Goal: Task Accomplishment & Management: Manage account settings

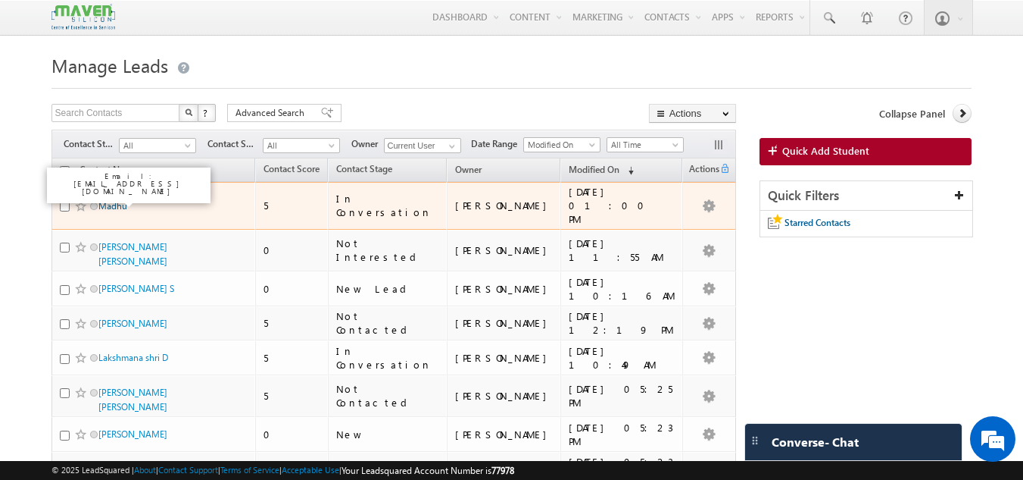
click at [110, 200] on link "Madhu" at bounding box center [112, 205] width 29 height 11
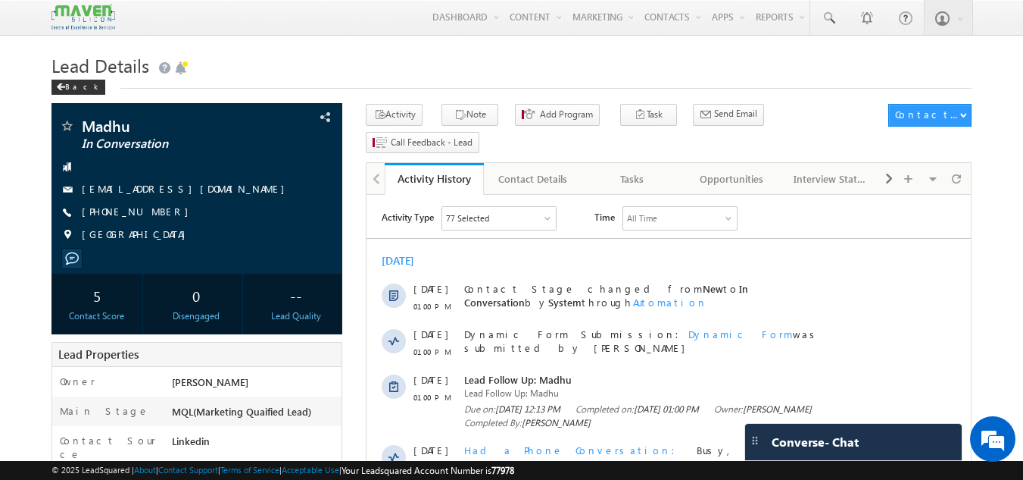
click at [67, 70] on span "Lead Details" at bounding box center [101, 65] width 98 height 24
click at [66, 83] on div "Back" at bounding box center [79, 87] width 54 height 15
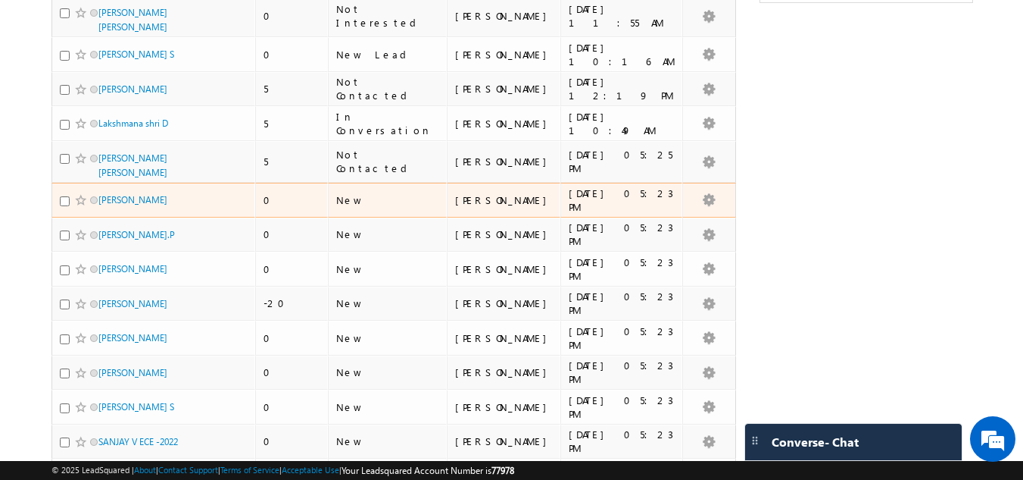
scroll to position [227, 0]
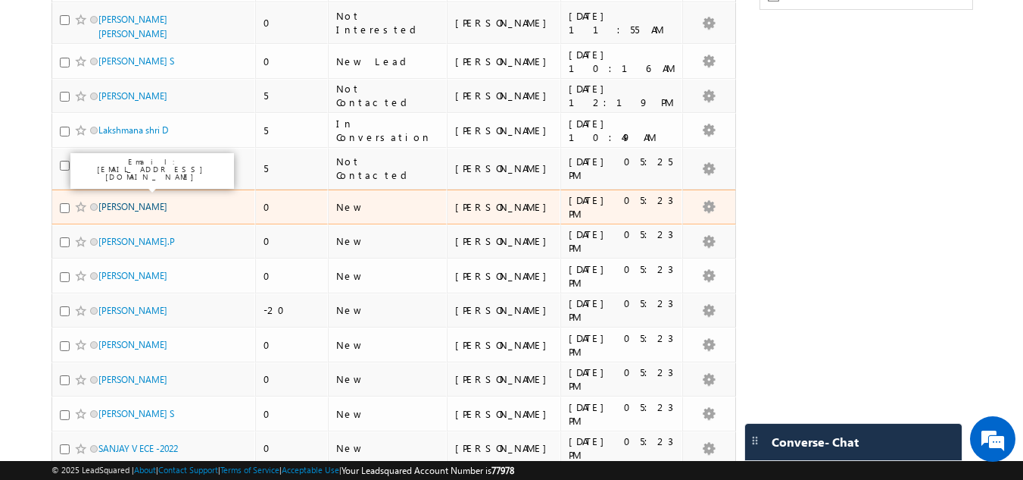
click at [134, 201] on link "[PERSON_NAME]" at bounding box center [132, 206] width 69 height 11
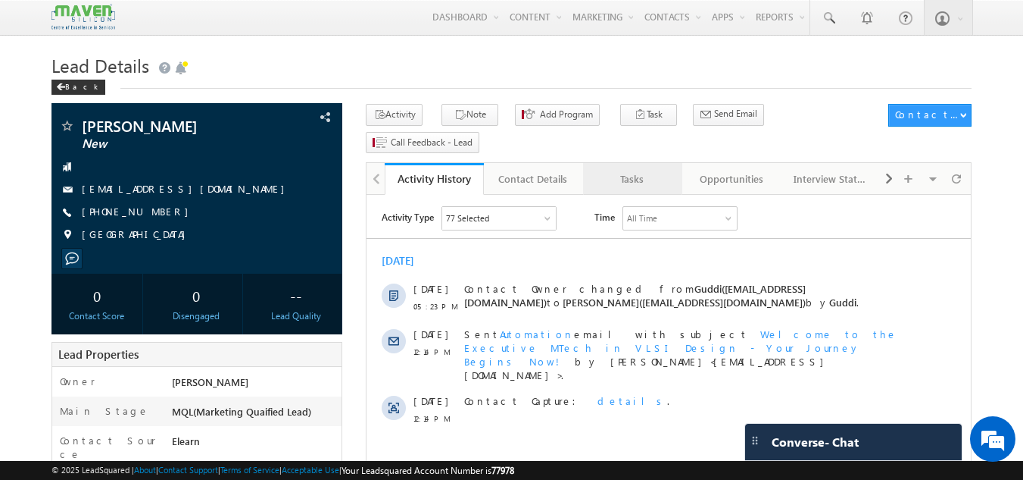
click at [660, 170] on div "Tasks" at bounding box center [631, 179] width 73 height 18
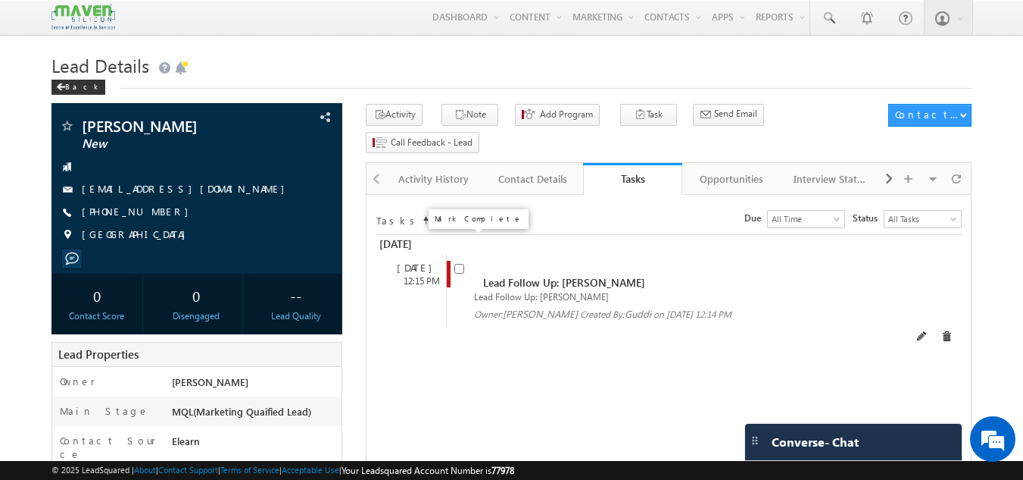
click at [464, 264] on input "checkbox" at bounding box center [460, 269] width 10 height 10
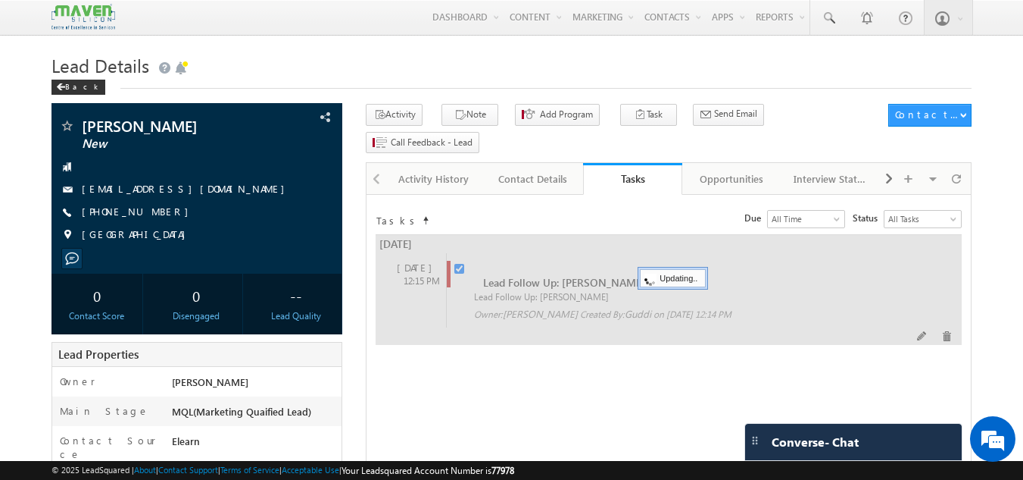
checkbox input "false"
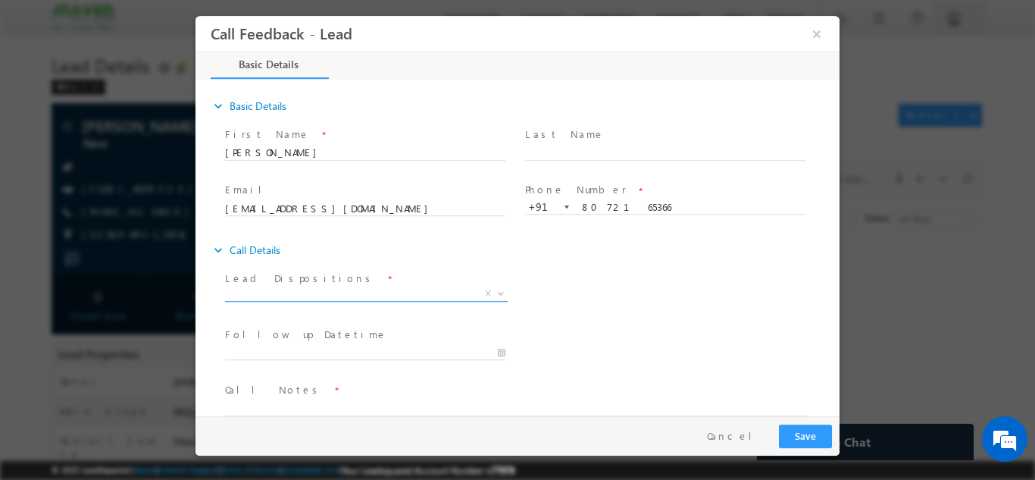
click at [390, 294] on span "X" at bounding box center [366, 293] width 283 height 15
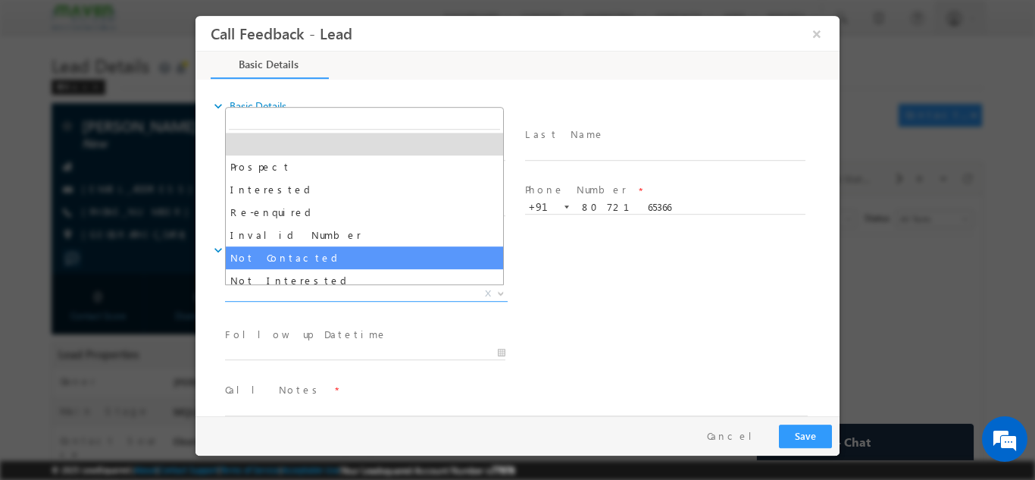
select select "Not Contacted"
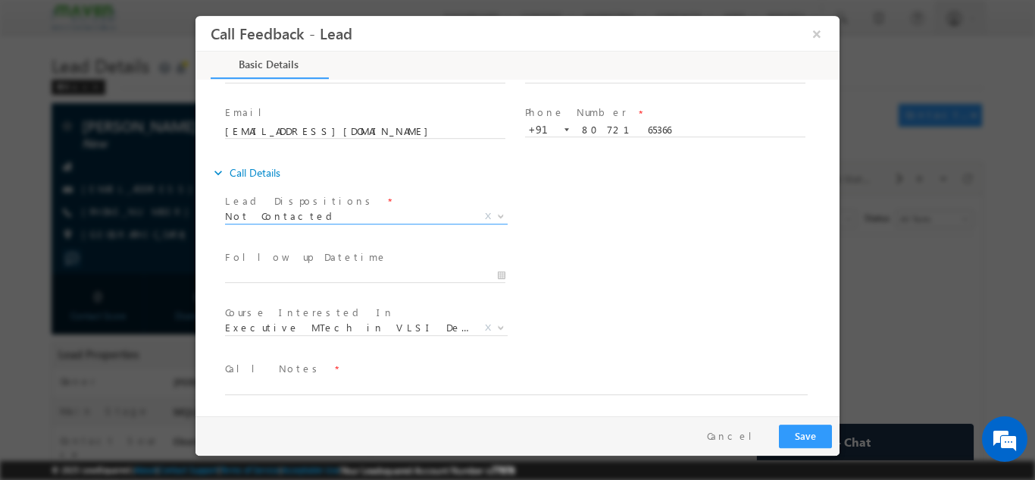
scroll to position [80, 0]
click at [391, 323] on span "Executive MTech in VLSI Design" at bounding box center [348, 324] width 246 height 14
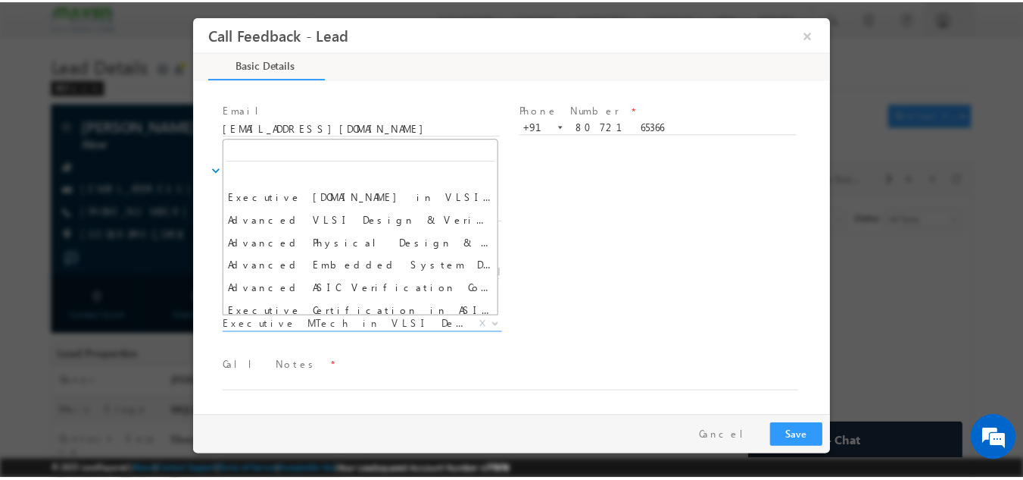
scroll to position [0, 0]
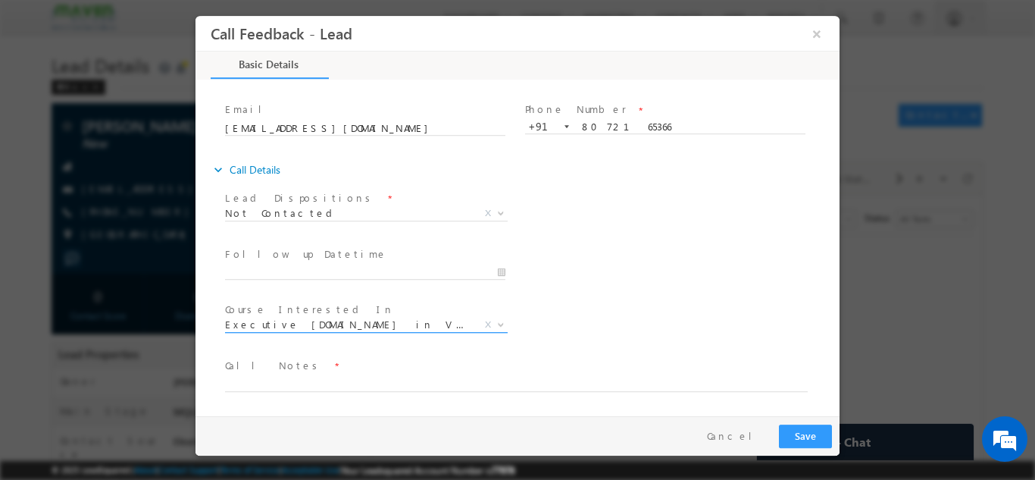
click at [427, 323] on span "Executive [DOMAIN_NAME] in VLSI Design" at bounding box center [348, 324] width 246 height 14
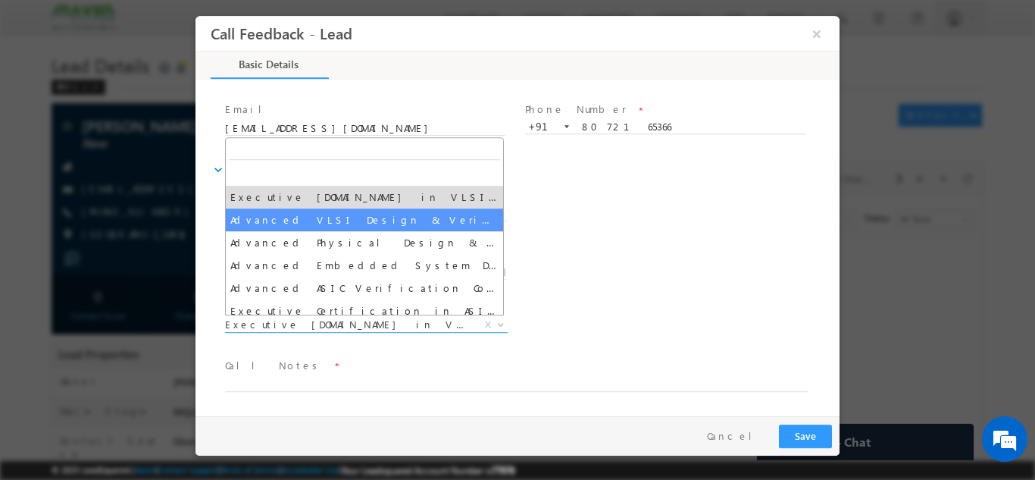
select select "Advanced VLSI Design & Verification Course"
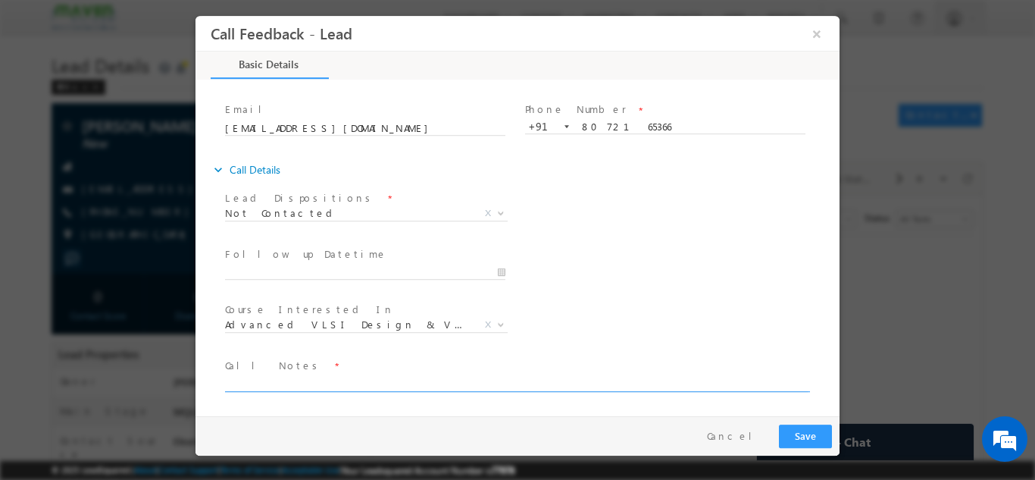
click at [356, 378] on textarea at bounding box center [516, 381] width 583 height 17
type textarea "D"
type textarea "DNP"
click at [792, 431] on button "Save" at bounding box center [805, 434] width 53 height 23
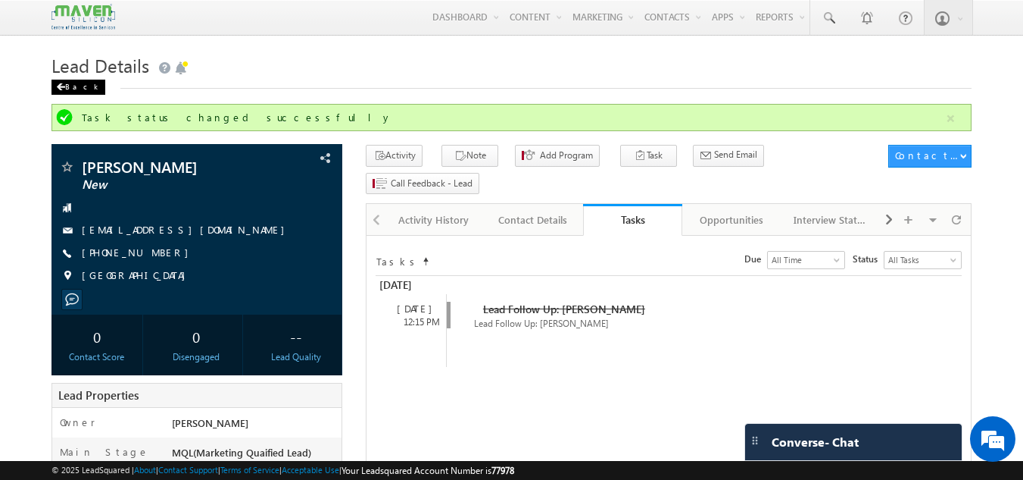
click at [77, 83] on div "Back" at bounding box center [79, 87] width 54 height 15
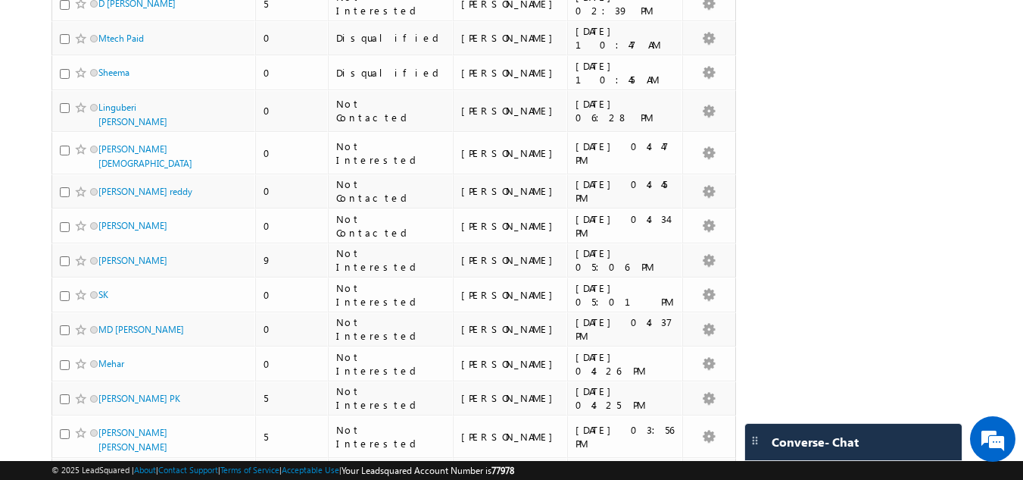
scroll to position [3290, 0]
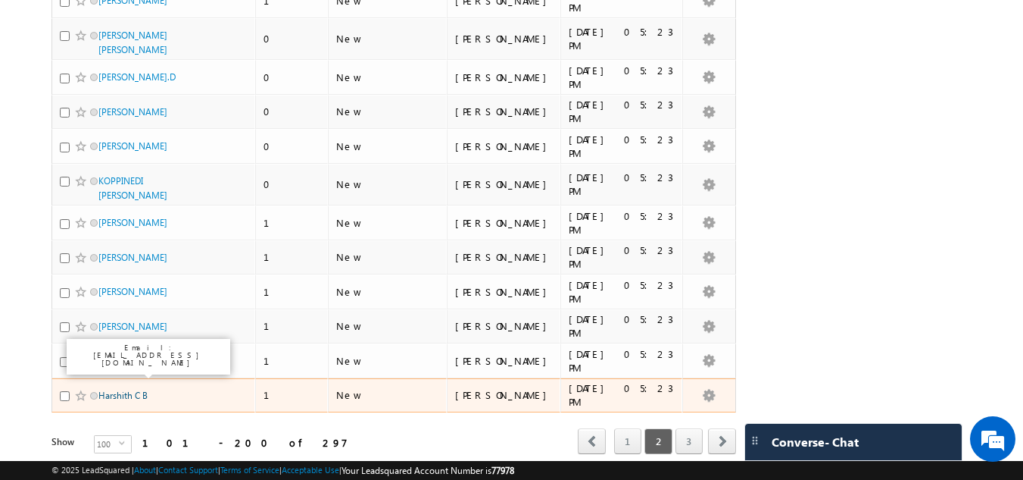
click at [132, 389] on link "Harshith C B" at bounding box center [122, 394] width 49 height 11
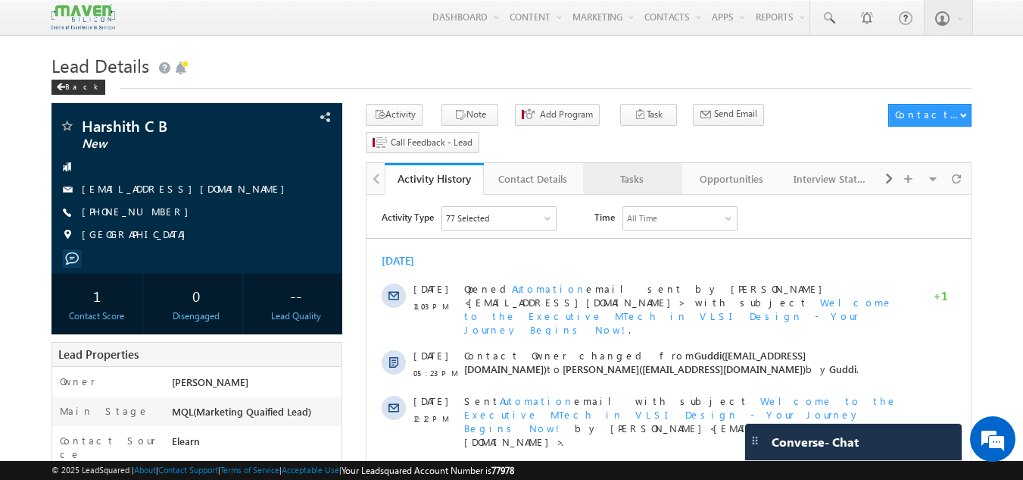
click at [632, 170] on div "Tasks" at bounding box center [631, 179] width 73 height 18
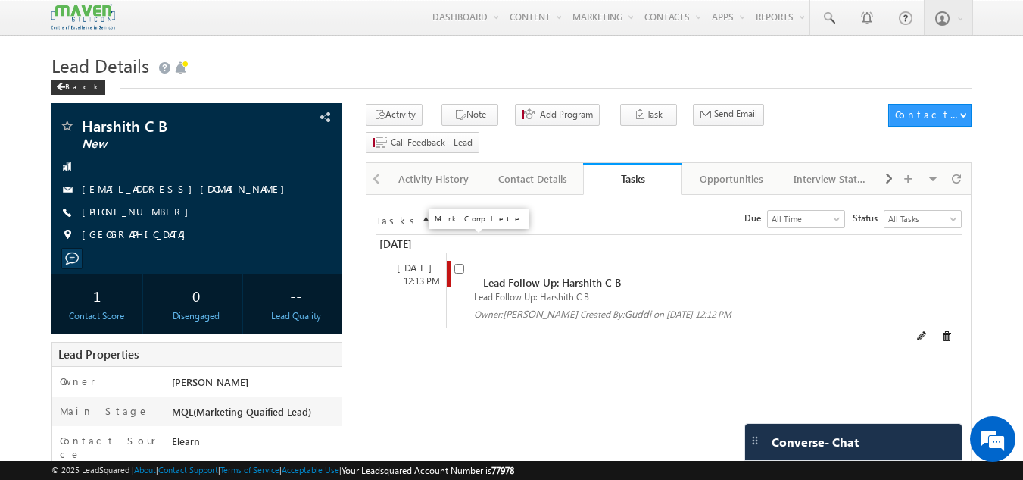
click at [459, 264] on input "checkbox" at bounding box center [460, 269] width 10 height 10
checkbox input "false"
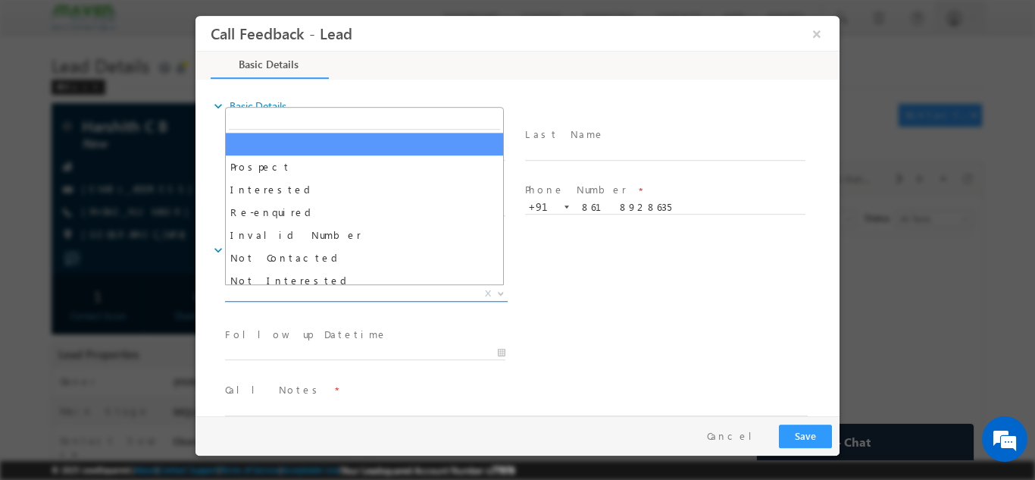
click at [297, 288] on span "X" at bounding box center [366, 293] width 283 height 15
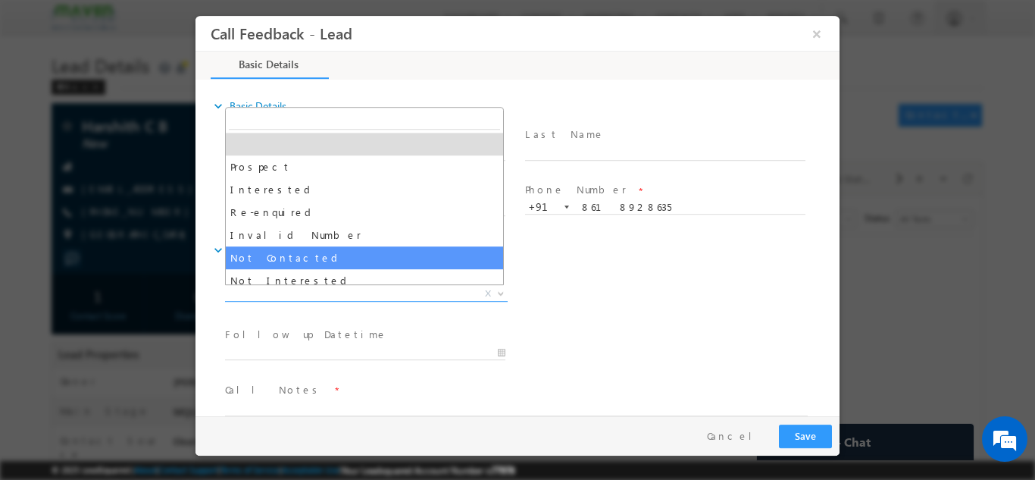
select select "Not Contacted"
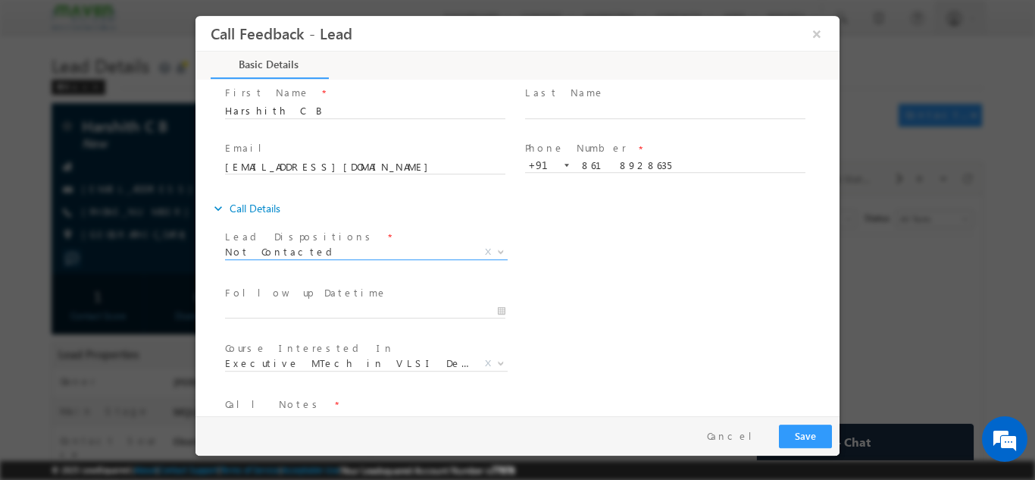
scroll to position [80, 0]
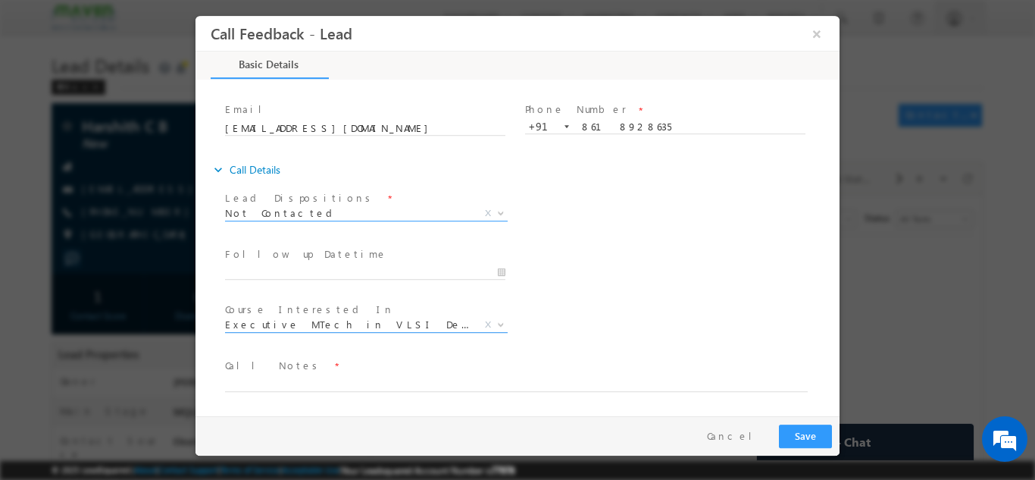
click at [328, 328] on span "Executive MTech in VLSI Design" at bounding box center [348, 324] width 246 height 14
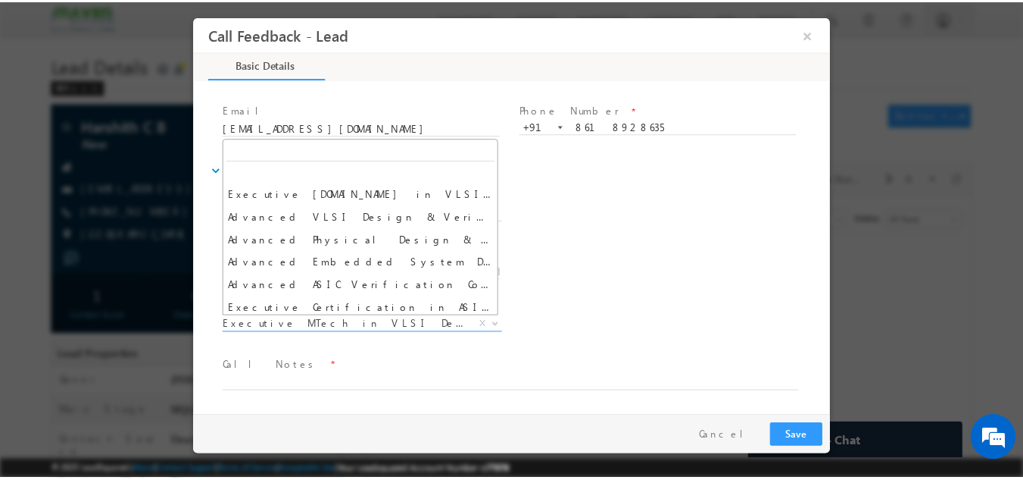
scroll to position [0, 0]
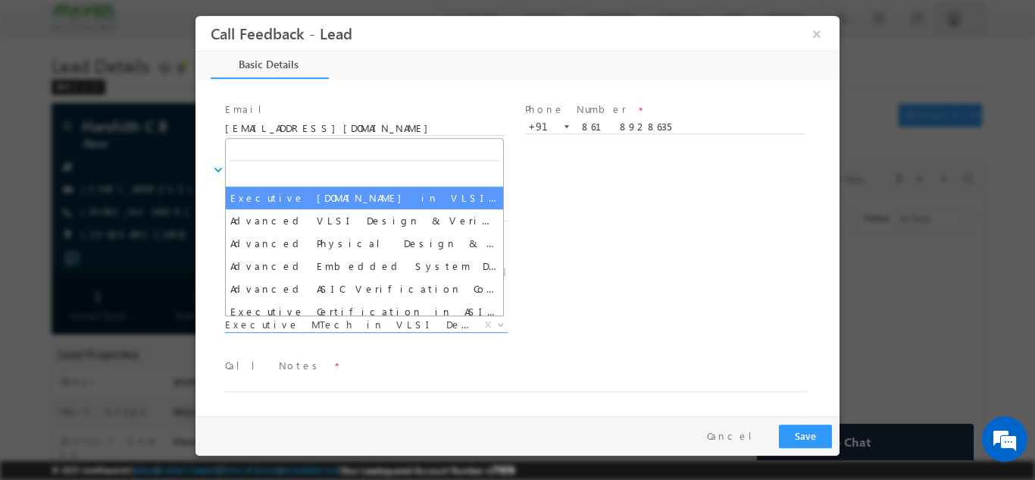
click at [575, 212] on div "Lead Dispositions * Prospect Interested Re-enquired Invalid Number Not Contacte…" at bounding box center [530, 214] width 617 height 56
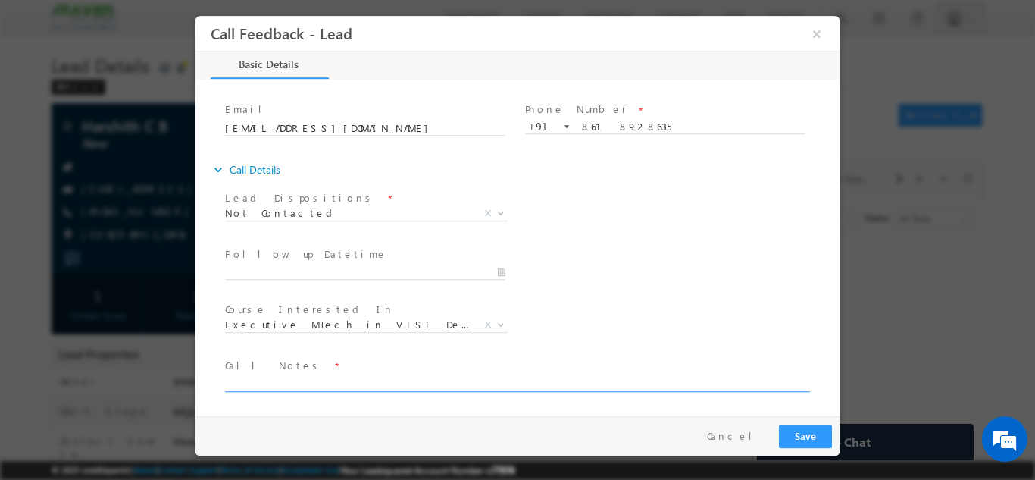
click at [386, 386] on textarea at bounding box center [516, 381] width 583 height 17
type textarea "DNP"
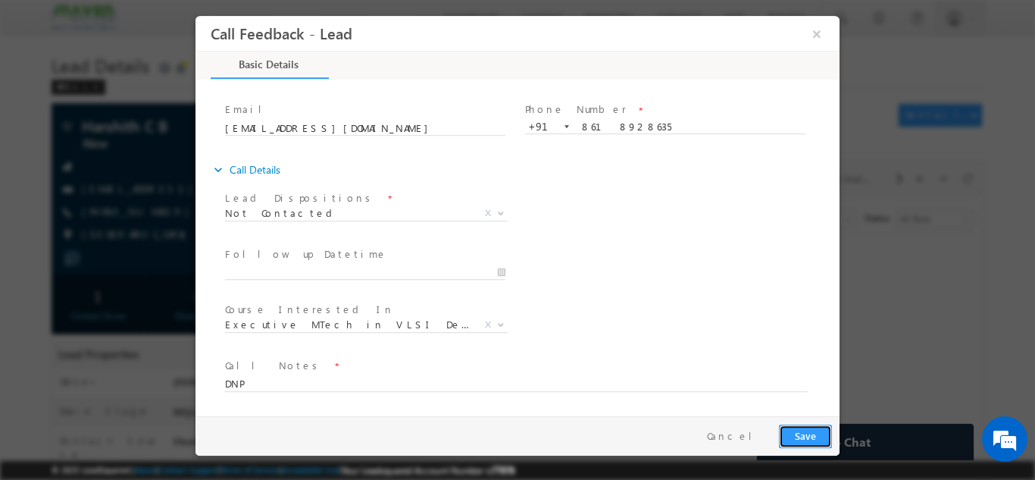
click at [807, 424] on button "Save" at bounding box center [805, 434] width 53 height 23
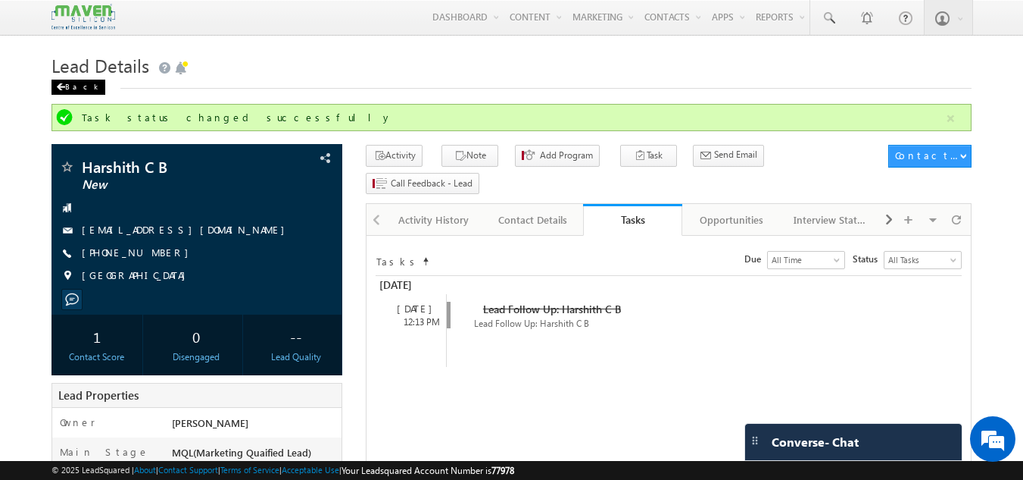
click at [66, 88] on div "Back" at bounding box center [79, 87] width 54 height 15
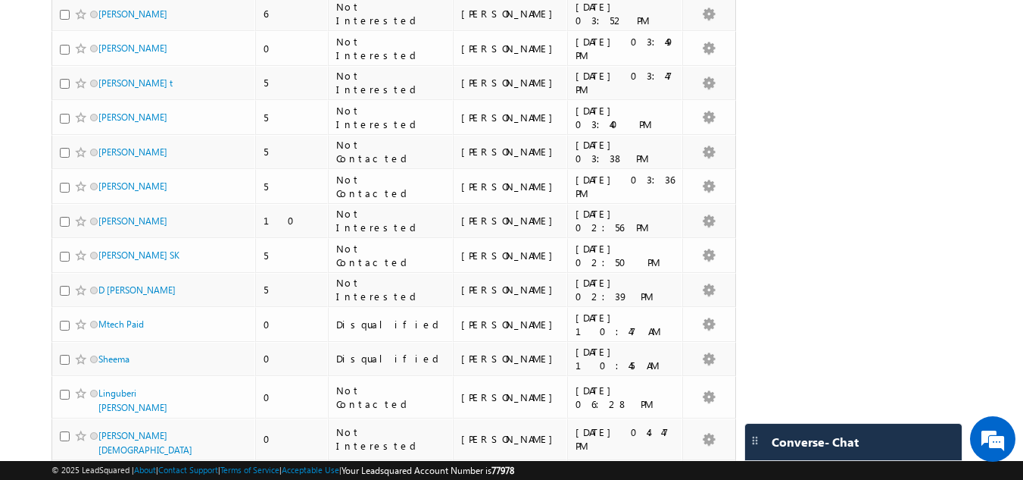
scroll to position [3290, 0]
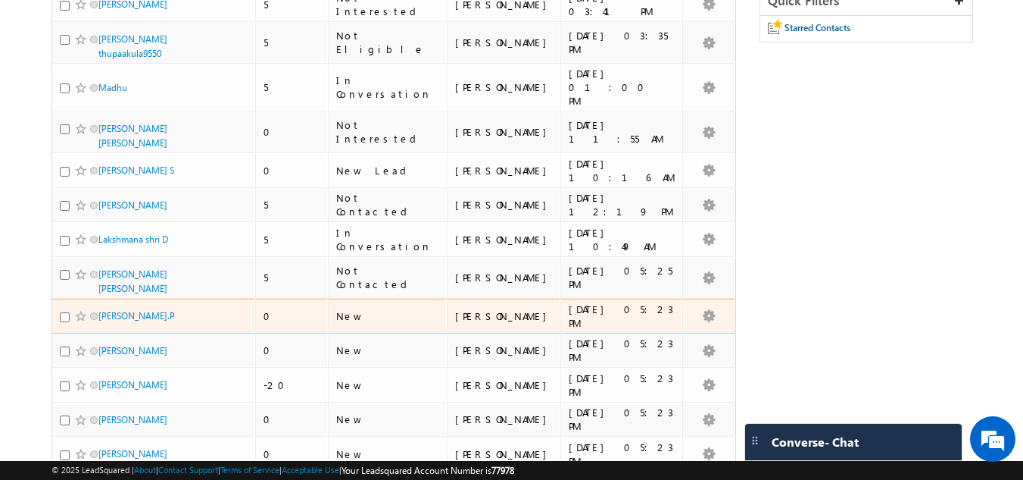
scroll to position [195, 0]
click at [127, 309] on link "[PERSON_NAME].P" at bounding box center [136, 314] width 77 height 11
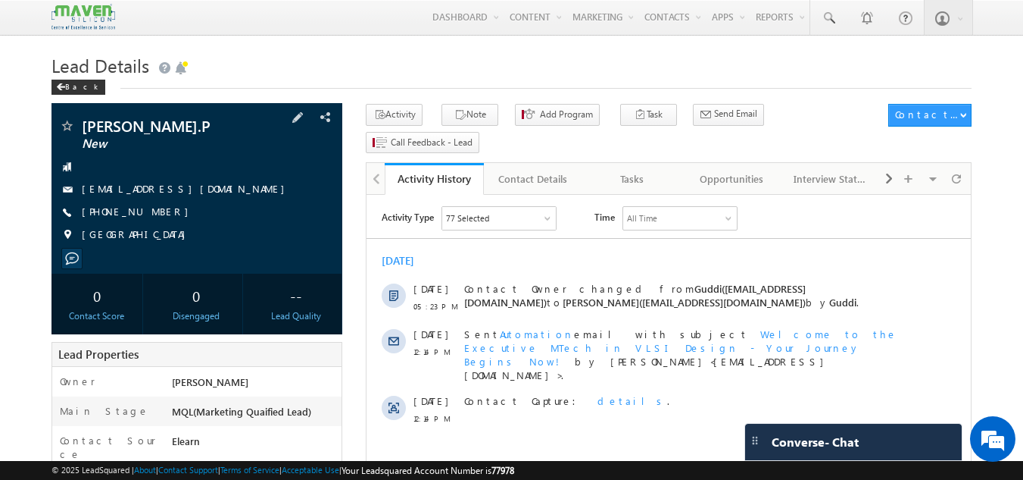
click at [130, 211] on span "[PHONE_NUMBER]" at bounding box center [139, 212] width 114 height 15
click at [652, 170] on div "Tasks" at bounding box center [631, 179] width 73 height 18
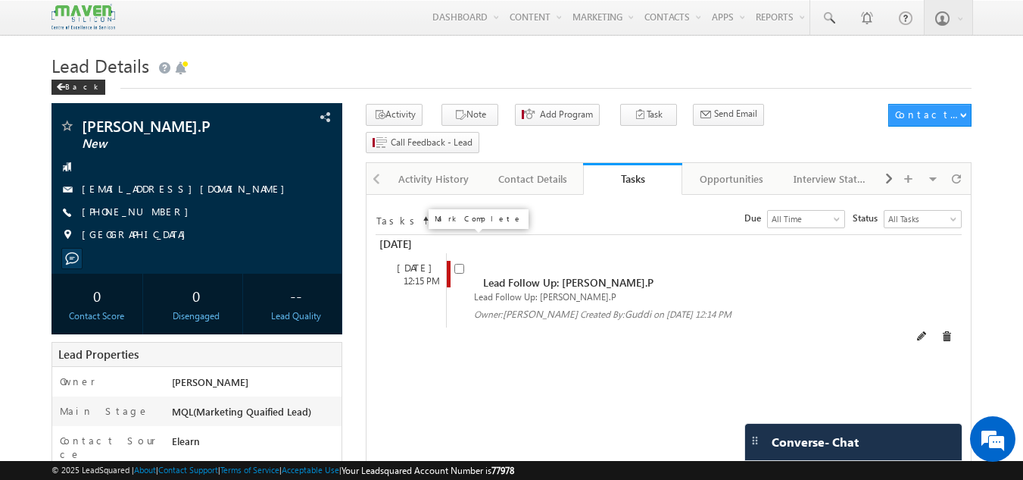
click at [461, 264] on input "checkbox" at bounding box center [460, 269] width 10 height 10
checkbox input "false"
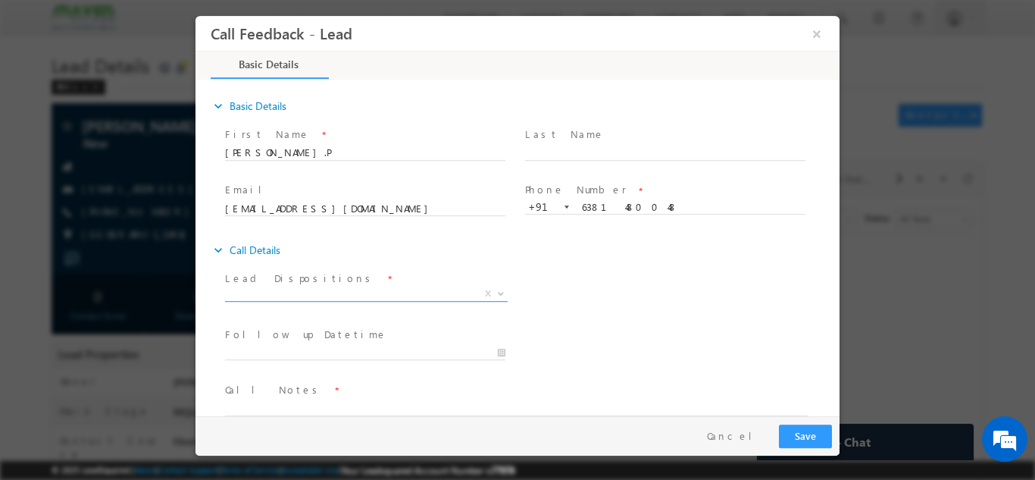
click at [384, 294] on span "X" at bounding box center [366, 293] width 283 height 15
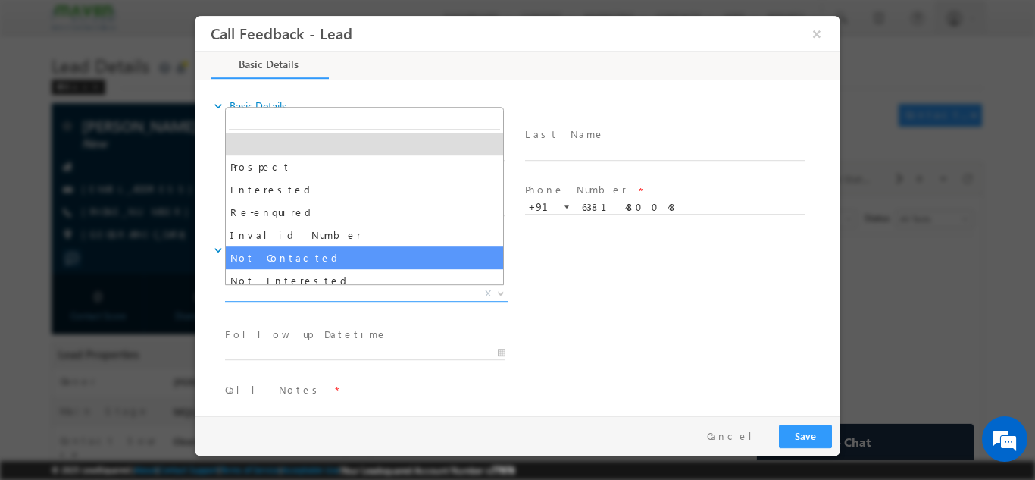
select select "Not Contacted"
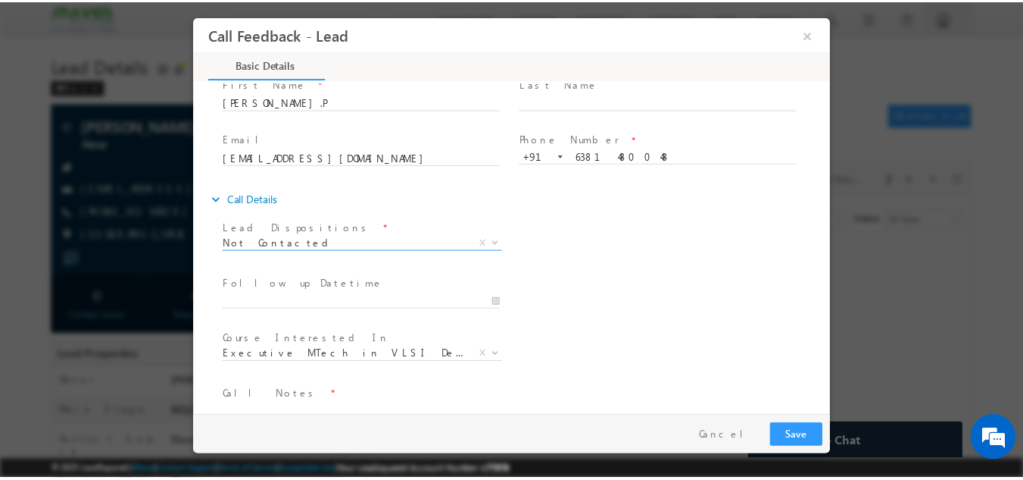
scroll to position [76, 0]
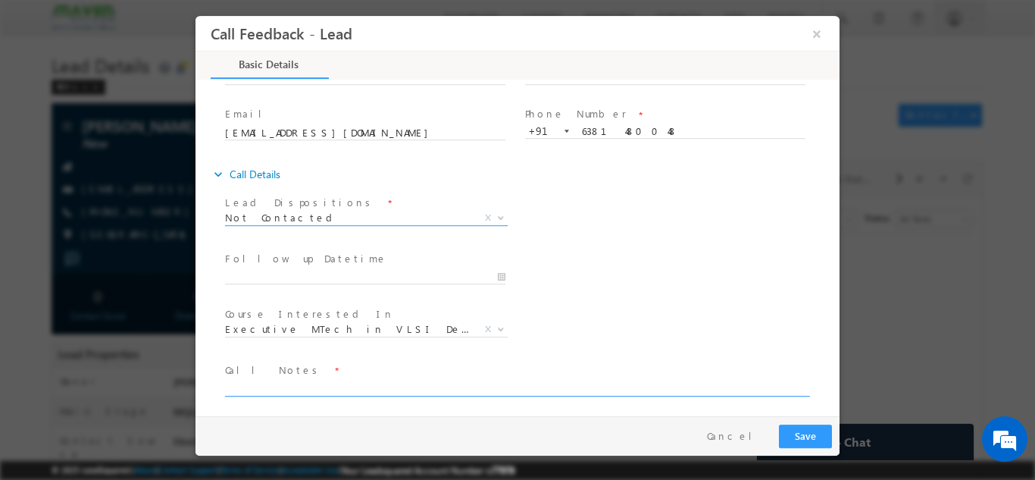
click at [275, 380] on textarea at bounding box center [516, 386] width 583 height 17
type textarea "DNP"
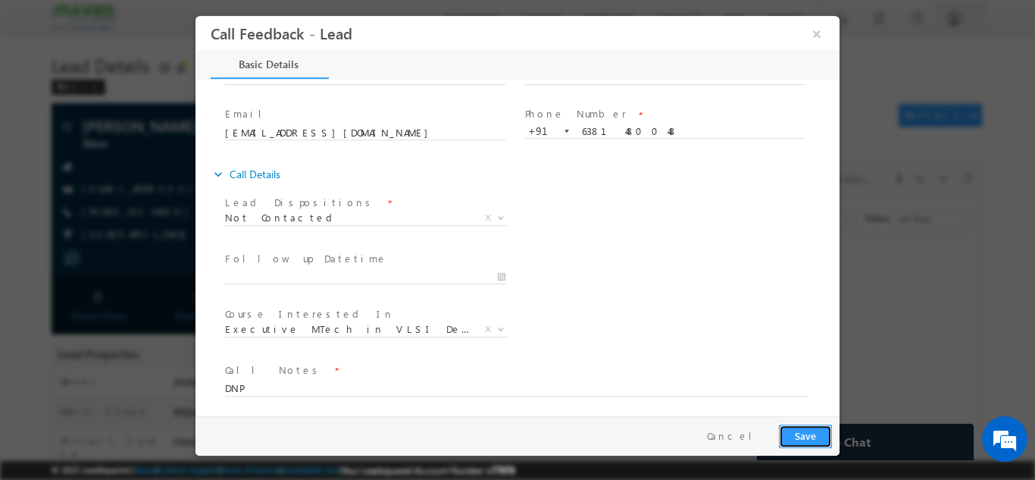
click at [812, 437] on button "Save" at bounding box center [805, 434] width 53 height 23
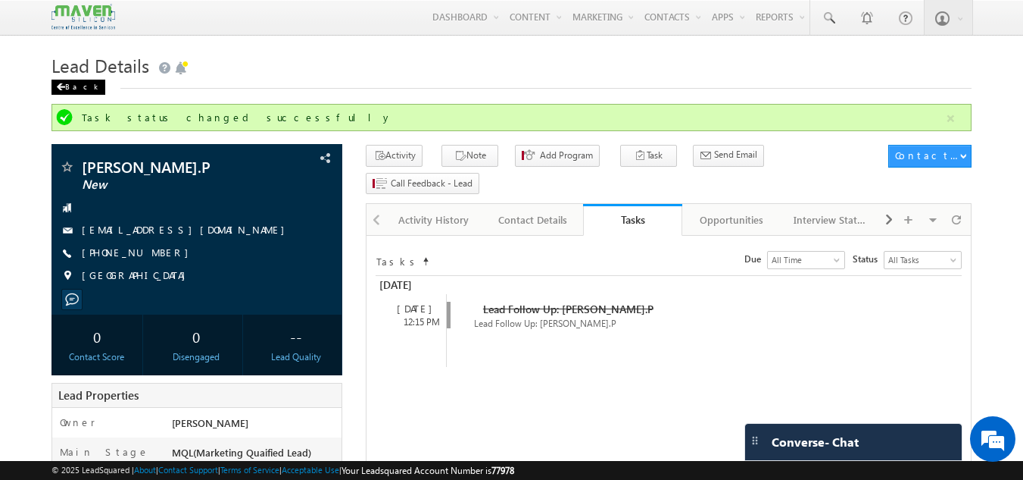
click at [77, 89] on div "Back" at bounding box center [79, 87] width 54 height 15
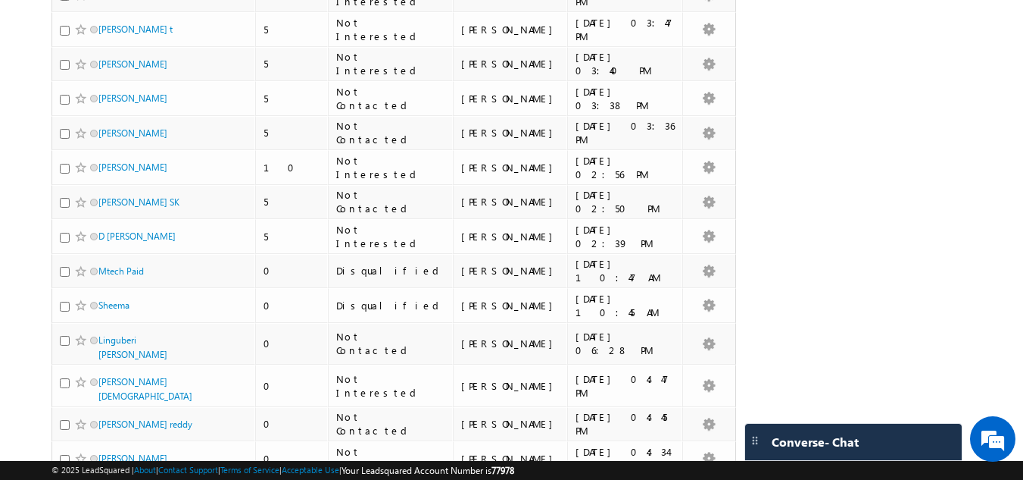
scroll to position [3284, 0]
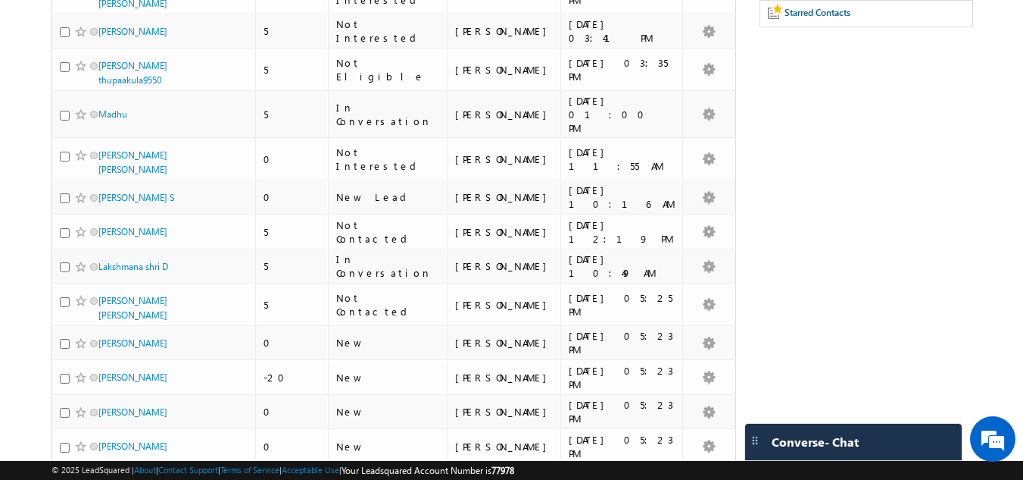
scroll to position [455, 0]
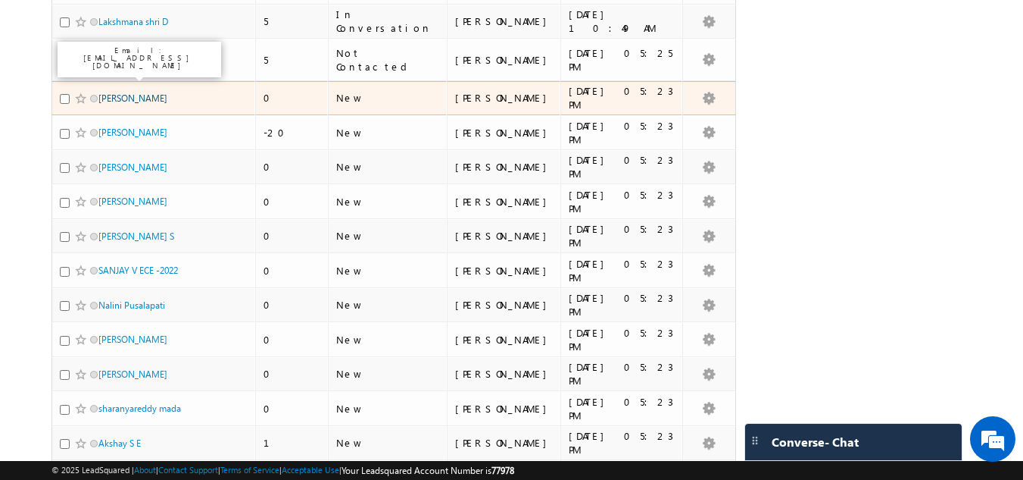
click at [131, 92] on link "[PERSON_NAME]" at bounding box center [132, 97] width 69 height 11
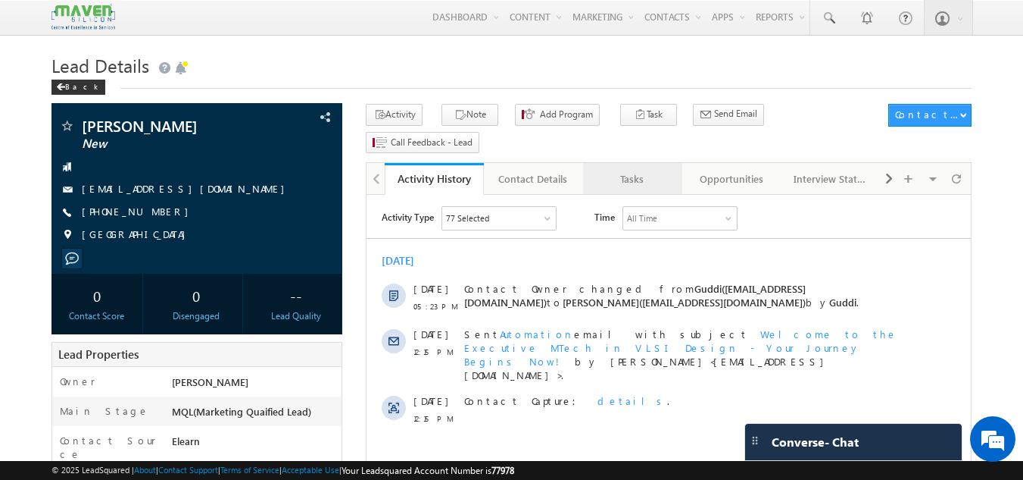
click at [632, 170] on div "Tasks" at bounding box center [631, 179] width 73 height 18
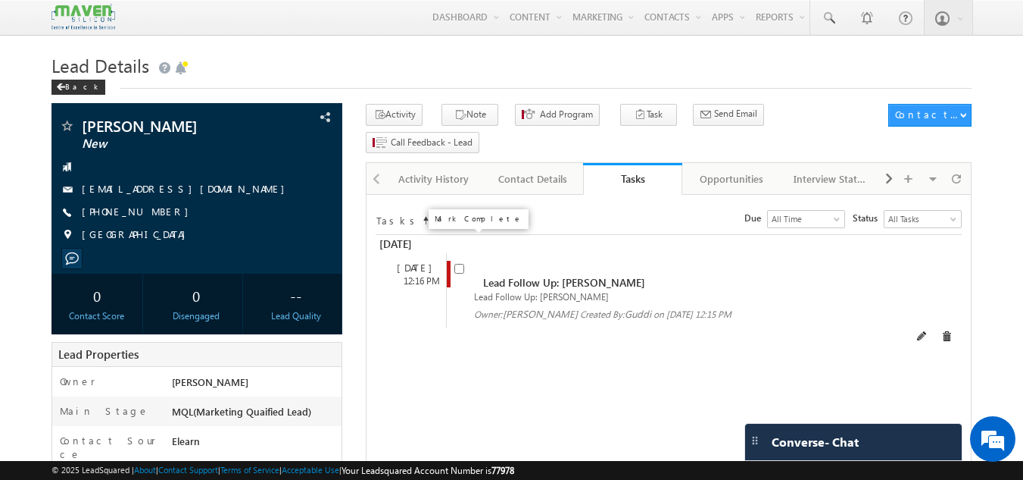
click at [459, 264] on input "checkbox" at bounding box center [460, 269] width 10 height 10
checkbox input "false"
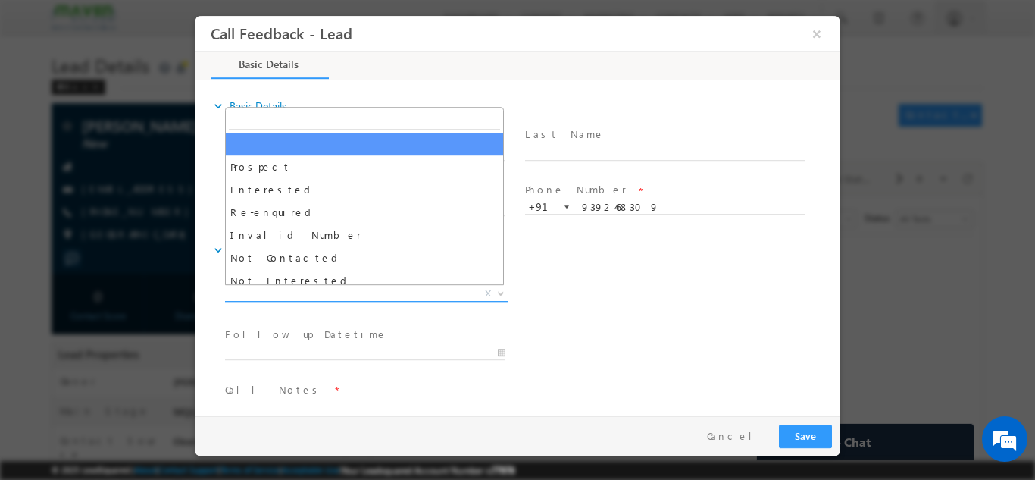
click at [297, 295] on span "X" at bounding box center [366, 293] width 283 height 15
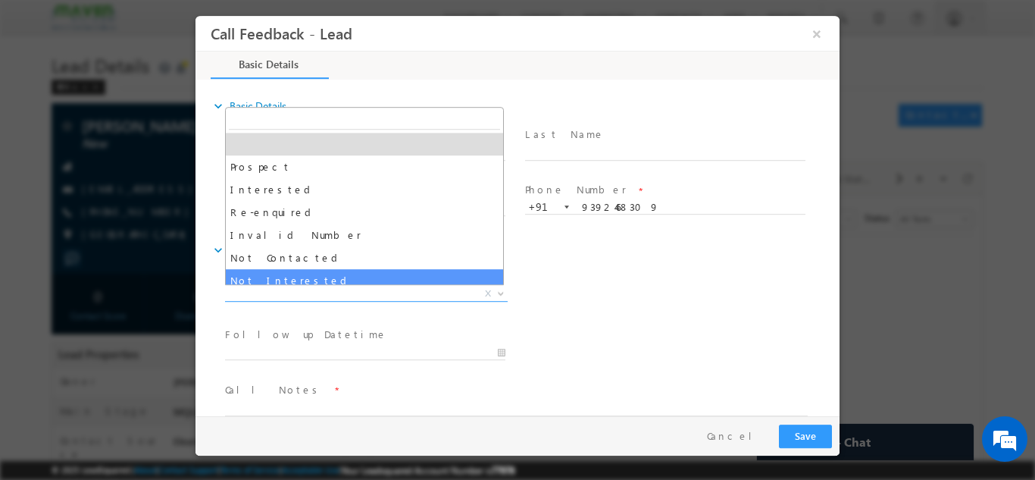
select select "Not Interested"
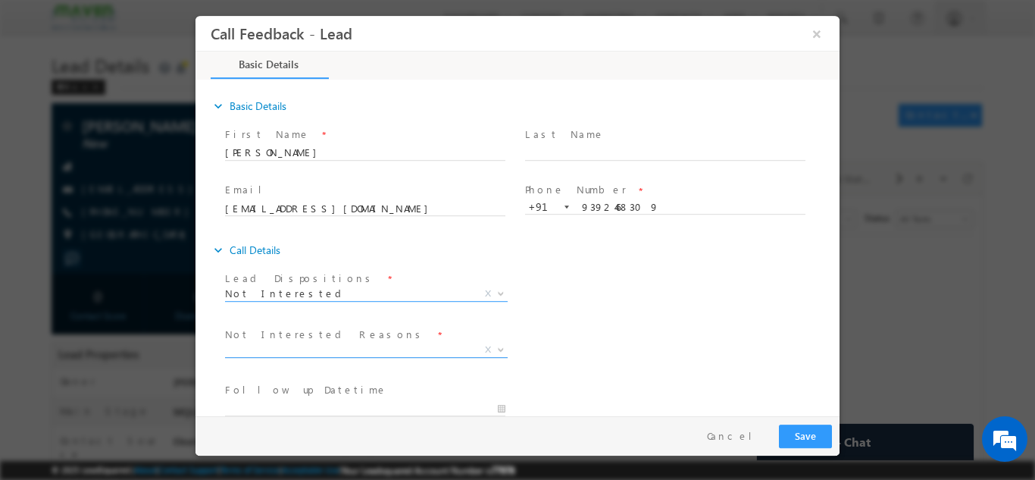
click at [297, 348] on span "X" at bounding box center [366, 349] width 283 height 15
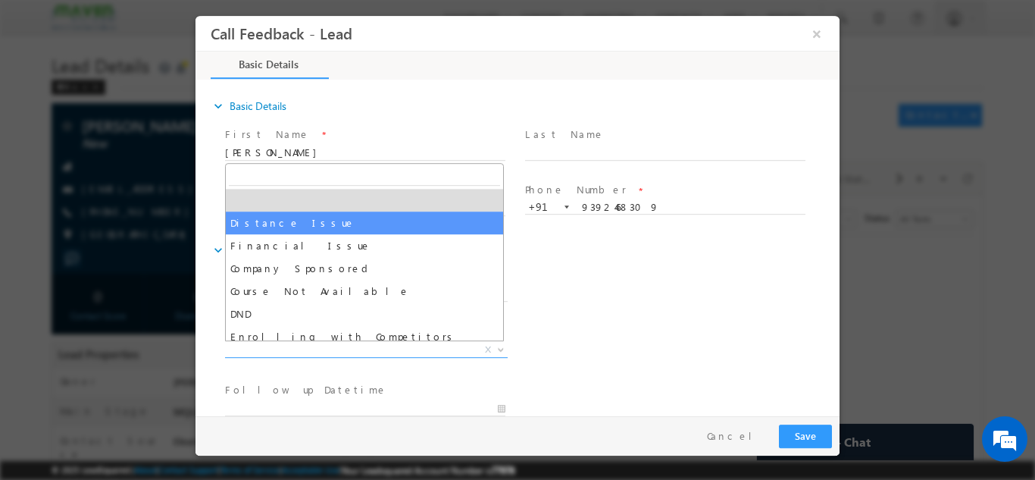
scroll to position [30, 0]
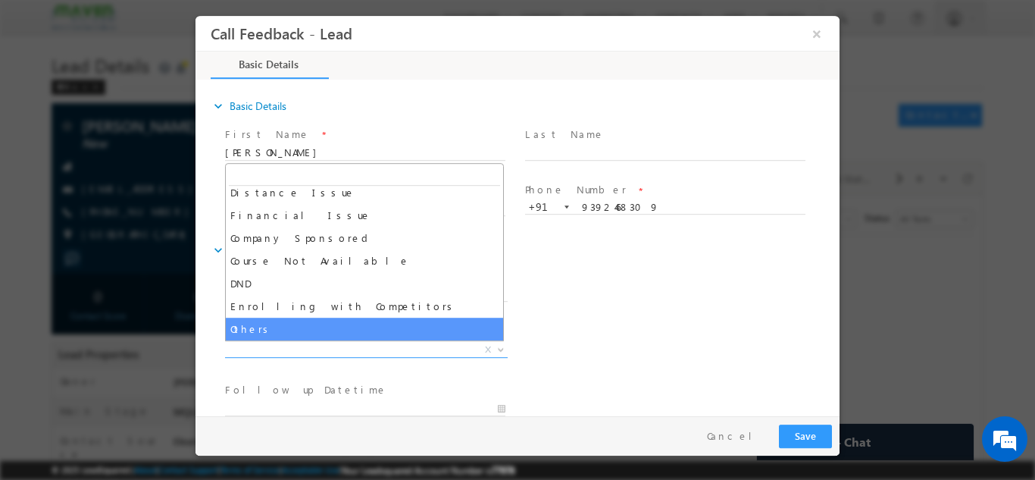
select select "Others"
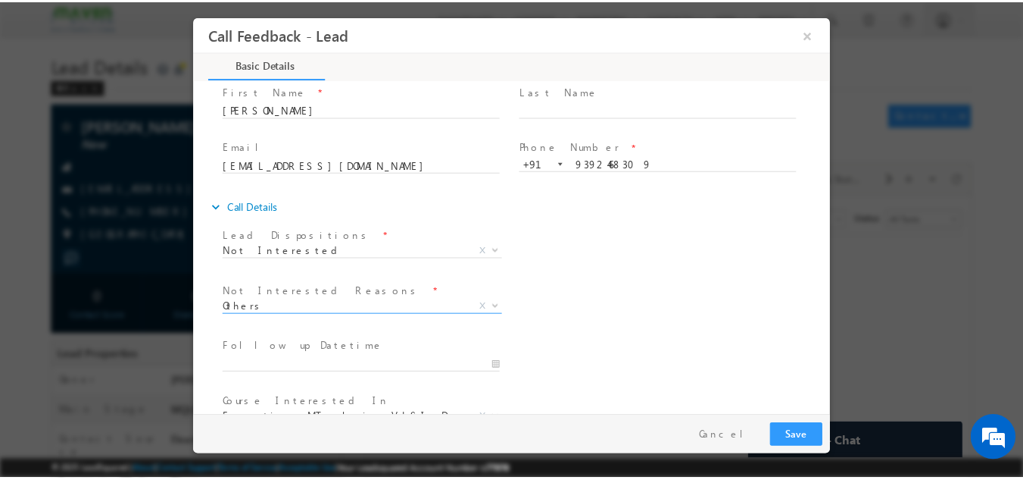
scroll to position [136, 0]
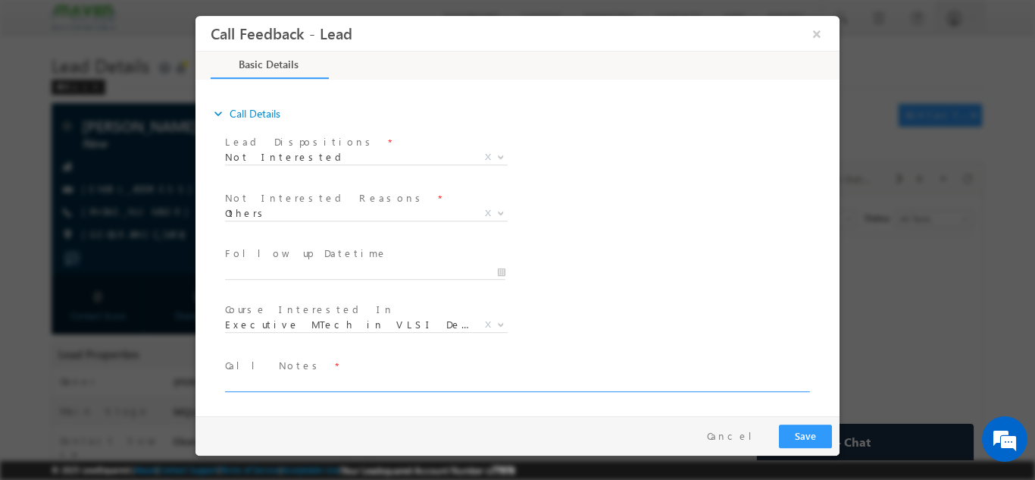
click at [276, 386] on textarea at bounding box center [516, 381] width 583 height 17
type textarea "not looking for any program."
click at [796, 418] on div "Pay & Save Save Cancel" at bounding box center [521, 434] width 652 height 39
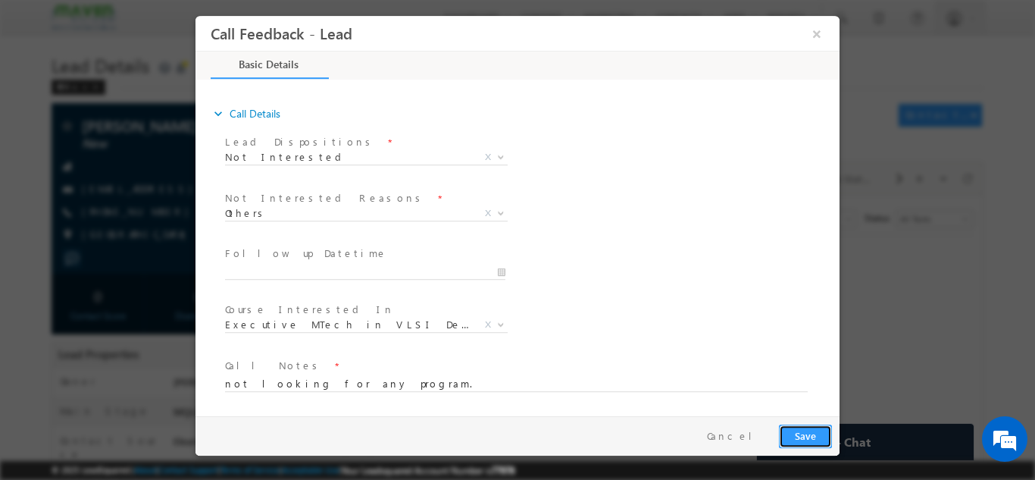
click at [810, 427] on button "Save" at bounding box center [805, 434] width 53 height 23
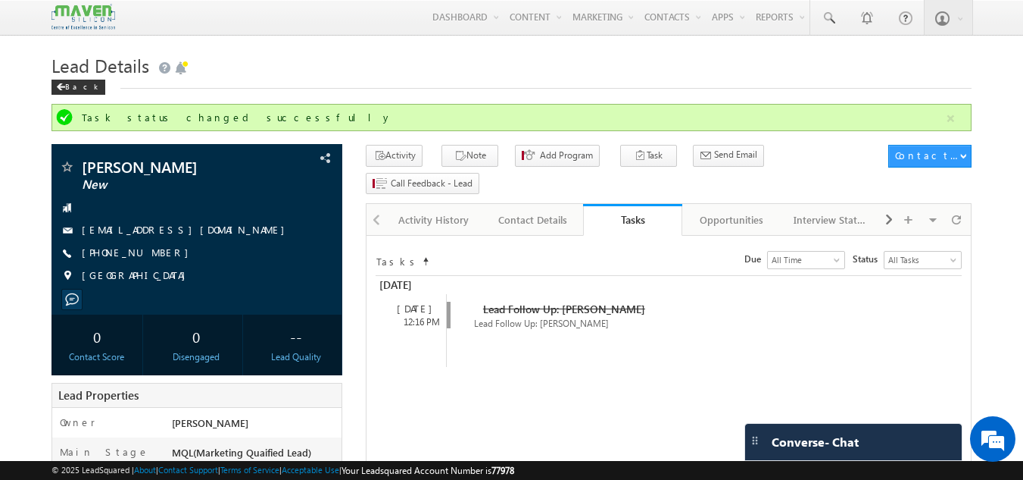
click at [283, 53] on h1 "Lead Details" at bounding box center [512, 64] width 921 height 30
click at [76, 86] on div "Back" at bounding box center [79, 87] width 54 height 15
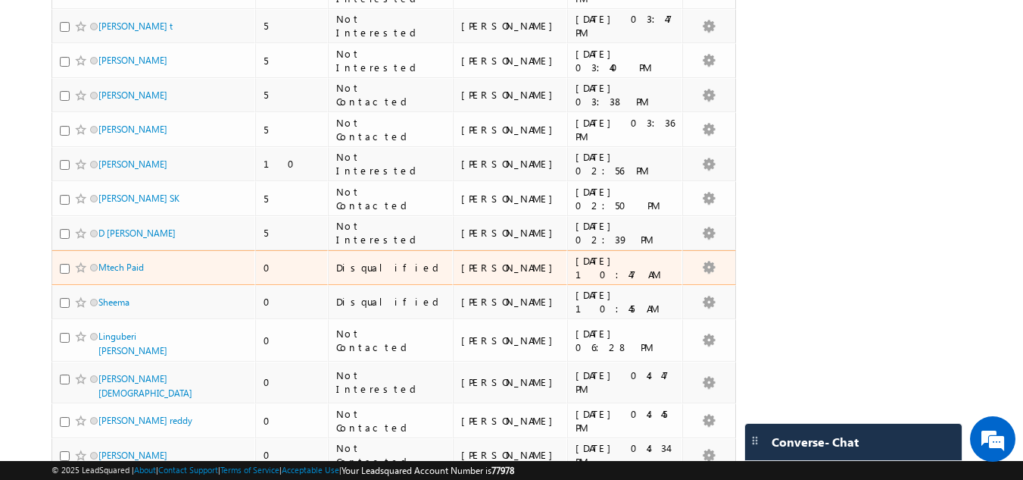
scroll to position [3284, 0]
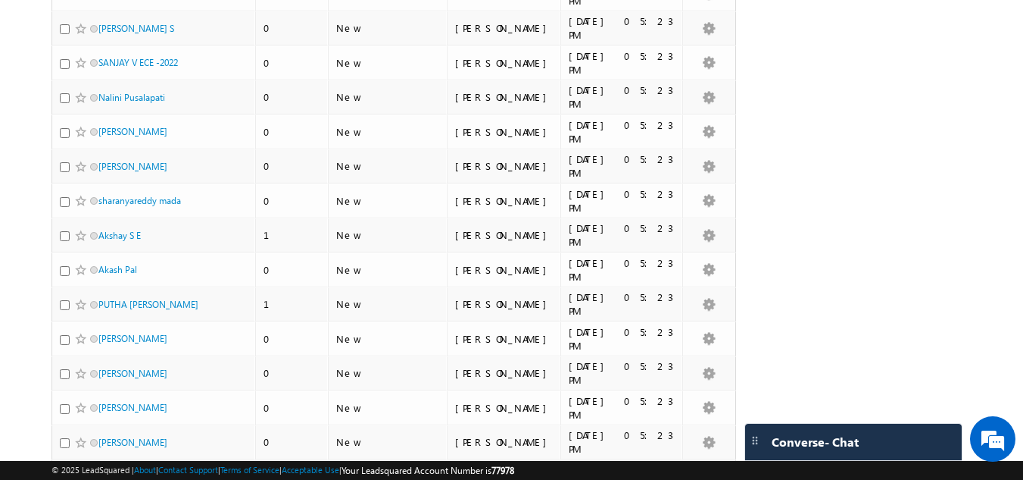
scroll to position [481, 0]
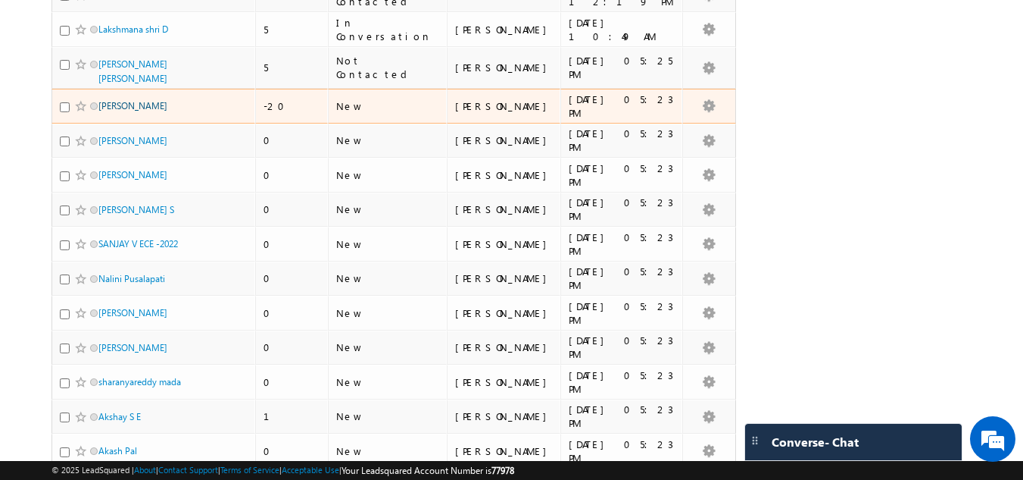
click at [116, 100] on link "[PERSON_NAME]" at bounding box center [132, 105] width 69 height 11
